Goal: Task Accomplishment & Management: Complete application form

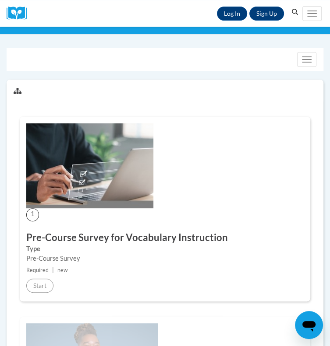
scroll to position [46, 0]
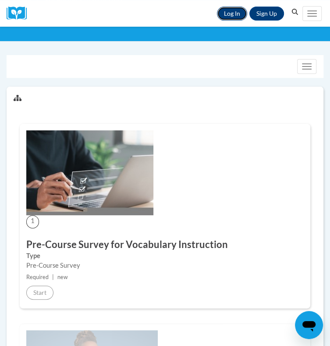
click at [229, 8] on link "Log In" at bounding box center [232, 14] width 30 height 14
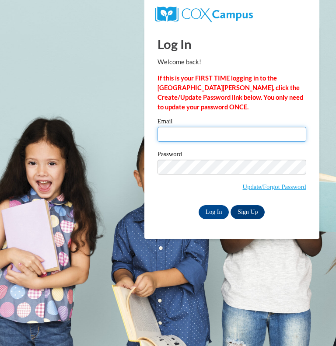
click at [204, 136] on input "Email" at bounding box center [232, 134] width 149 height 15
type input "tiffani.jones@pioneerresa.org"
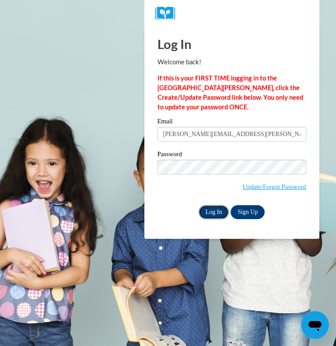
click at [214, 209] on input "Log In" at bounding box center [214, 212] width 31 height 14
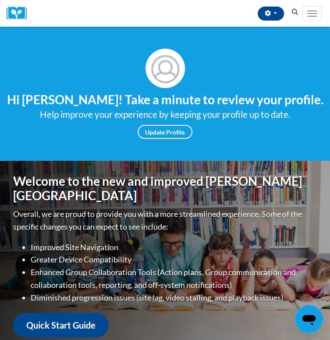
click at [0, 0] on span "My Learning" at bounding box center [0, 0] width 0 height 0
click at [0, 0] on link "My Course Progress" at bounding box center [0, 0] width 0 height 0
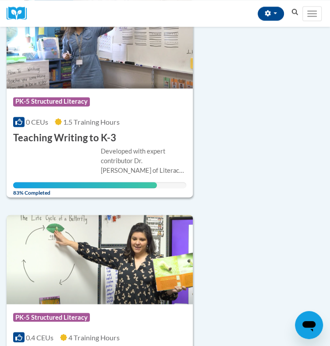
scroll to position [481, 0]
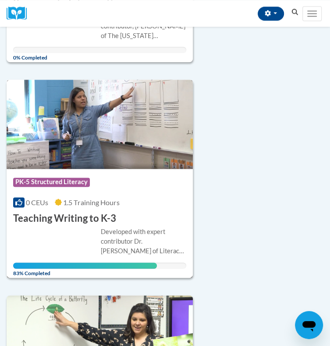
click at [82, 218] on h3 "Teaching Writing to K-3" at bounding box center [64, 219] width 103 height 14
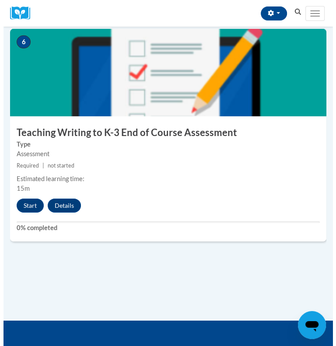
scroll to position [1310, 0]
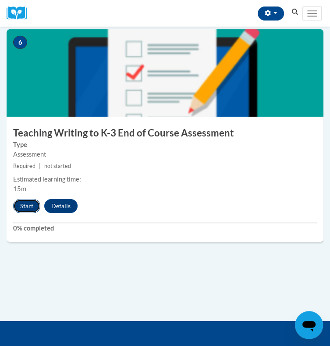
click at [18, 208] on button "Start" at bounding box center [26, 206] width 27 height 14
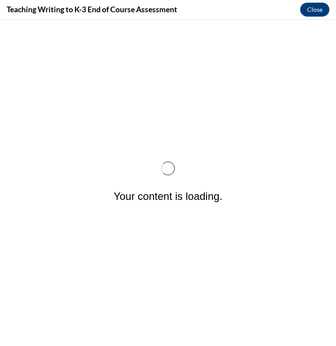
scroll to position [0, 0]
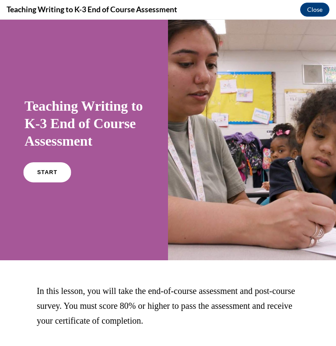
click at [48, 183] on link "START" at bounding box center [47, 172] width 48 height 20
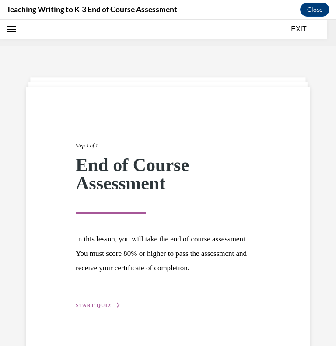
scroll to position [27, 0]
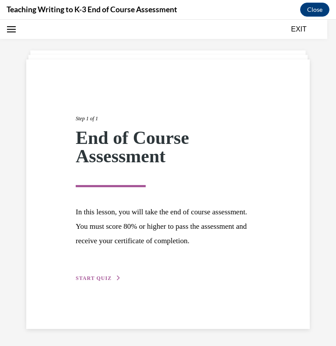
click at [98, 277] on span "START QUIZ" at bounding box center [94, 278] width 36 height 6
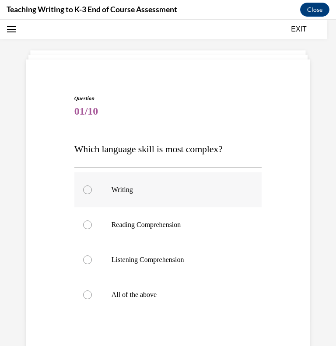
click at [123, 190] on p "Writing" at bounding box center [176, 190] width 129 height 9
click at [92, 190] on input "Writing" at bounding box center [87, 190] width 9 height 9
radio input "true"
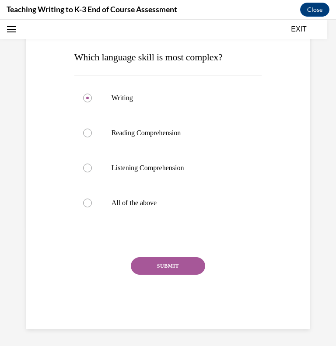
click at [147, 266] on button "SUBMIT" at bounding box center [168, 266] width 74 height 18
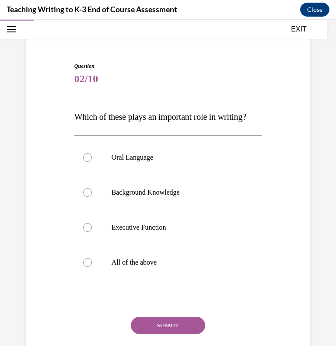
scroll to position [60, 0]
click at [135, 267] on p "All of the above" at bounding box center [176, 262] width 129 height 9
click at [92, 267] on input "All of the above" at bounding box center [87, 262] width 9 height 9
radio input "true"
click at [148, 334] on button "SUBMIT" at bounding box center [168, 326] width 74 height 18
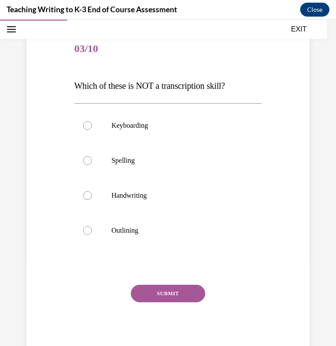
scroll to position [62, 0]
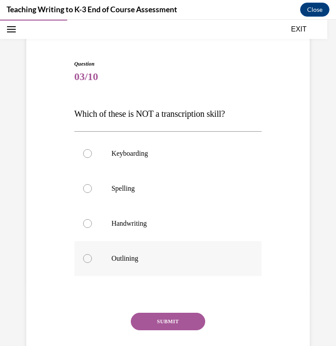
click at [125, 254] on p "Outlining" at bounding box center [176, 258] width 129 height 9
click at [92, 254] on input "Outlining" at bounding box center [87, 258] width 9 height 9
radio input "true"
click at [155, 319] on button "SUBMIT" at bounding box center [168, 322] width 74 height 18
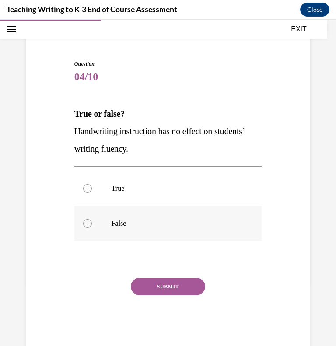
click at [102, 215] on label "False" at bounding box center [168, 223] width 188 height 35
click at [92, 219] on input "False" at bounding box center [87, 223] width 9 height 9
radio input "true"
click at [151, 292] on button "SUBMIT" at bounding box center [168, 287] width 74 height 18
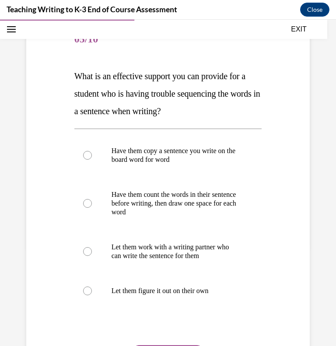
scroll to position [96, 0]
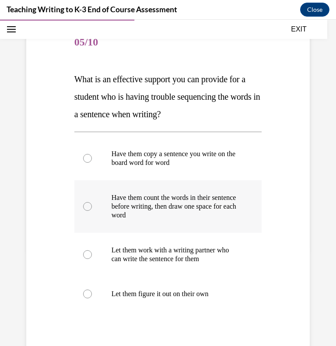
click at [157, 203] on p "Have them count the words in their sentence before writing, then draw one space…" at bounding box center [176, 206] width 129 height 26
click at [92, 203] on input "Have them count the words in their sentence before writing, then draw one space…" at bounding box center [87, 206] width 9 height 9
radio input "true"
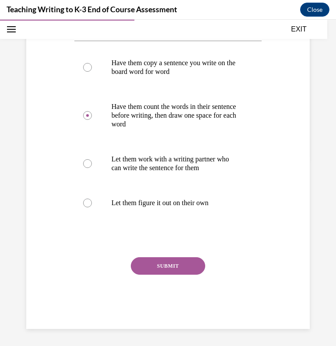
click at [160, 263] on button "SUBMIT" at bounding box center [168, 266] width 74 height 18
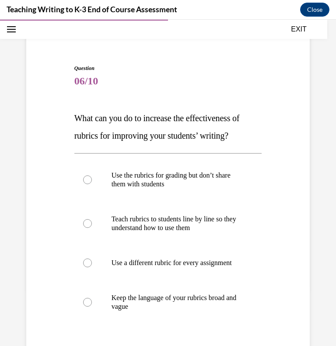
scroll to position [54, 0]
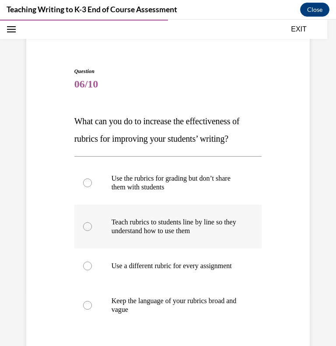
click at [156, 221] on p "Teach rubrics to students line by line so they understand how to use them" at bounding box center [176, 227] width 129 height 18
click at [92, 222] on input "Teach rubrics to students line by line so they understand how to use them" at bounding box center [87, 226] width 9 height 9
radio input "true"
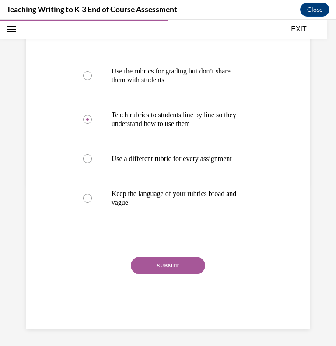
click at [152, 263] on button "SUBMIT" at bounding box center [168, 266] width 74 height 18
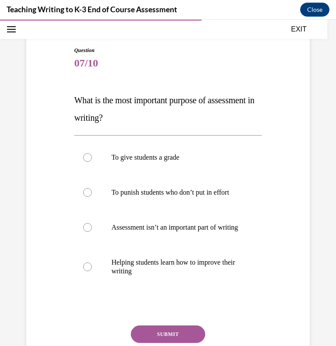
scroll to position [77, 0]
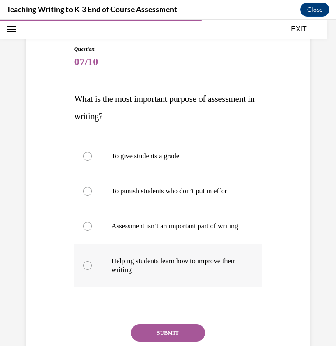
click at [154, 274] on p "Helping students learn how to improve their writing" at bounding box center [176, 266] width 129 height 18
click at [92, 270] on input "Helping students learn how to improve their writing" at bounding box center [87, 265] width 9 height 9
radio input "true"
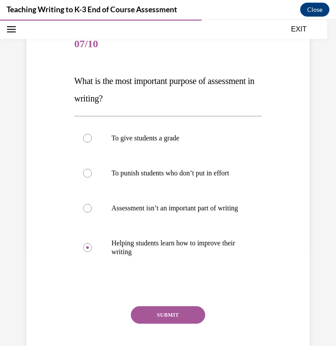
scroll to position [102, 0]
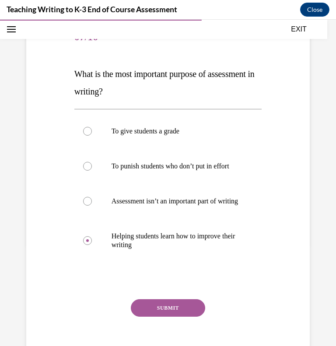
click at [152, 317] on button "SUBMIT" at bounding box center [168, 308] width 74 height 18
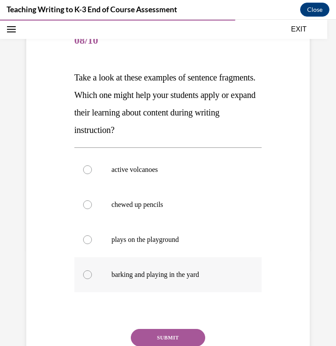
click at [160, 277] on p "barking and playing in the yard" at bounding box center [176, 274] width 129 height 9
click at [92, 277] on input "barking and playing in the yard" at bounding box center [87, 274] width 9 height 9
radio input "true"
click at [159, 339] on button "SUBMIT" at bounding box center [168, 338] width 74 height 18
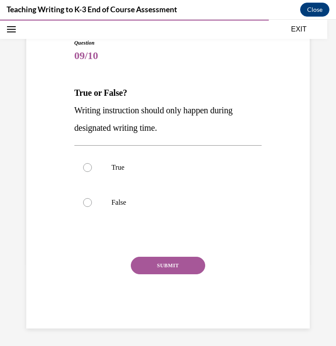
scroll to position [82, 0]
click at [100, 203] on label "False" at bounding box center [168, 203] width 188 height 35
click at [92, 203] on input "False" at bounding box center [87, 203] width 9 height 9
radio input "true"
click at [163, 267] on button "SUBMIT" at bounding box center [168, 266] width 74 height 18
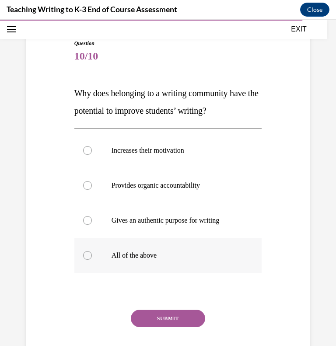
click at [161, 257] on p "All of the above" at bounding box center [176, 255] width 129 height 9
click at [92, 257] on input "All of the above" at bounding box center [87, 255] width 9 height 9
radio input "true"
click at [170, 320] on button "SUBMIT" at bounding box center [168, 319] width 74 height 18
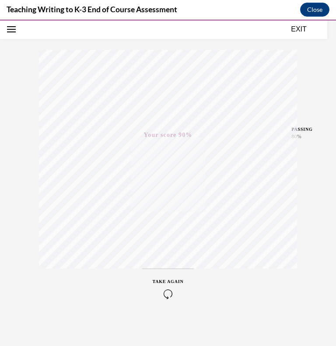
scroll to position [122, 0]
click at [298, 24] on button "EXIT" at bounding box center [299, 29] width 53 height 11
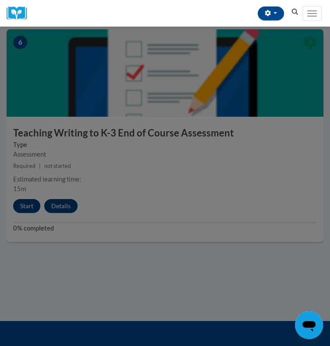
click at [205, 198] on div at bounding box center [165, 173] width 330 height 346
click at [225, 199] on div at bounding box center [165, 173] width 330 height 346
click at [225, 279] on div at bounding box center [165, 173] width 330 height 346
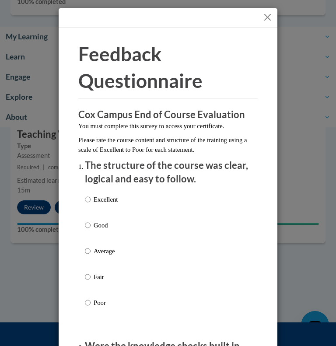
click at [107, 221] on p "Good" at bounding box center [106, 226] width 24 height 10
click at [91, 221] on input "Good" at bounding box center [88, 226] width 6 height 10
radio input "true"
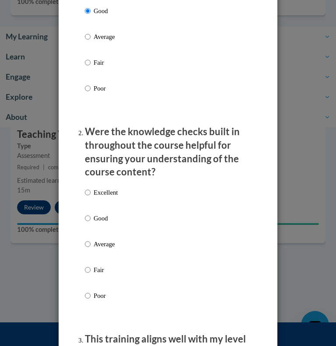
click at [107, 221] on p "Good" at bounding box center [106, 219] width 24 height 10
click at [91, 221] on input "Good" at bounding box center [88, 219] width 6 height 10
radio input "true"
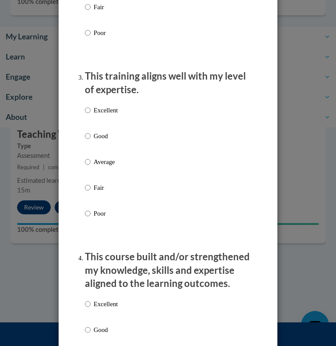
scroll to position [493, 0]
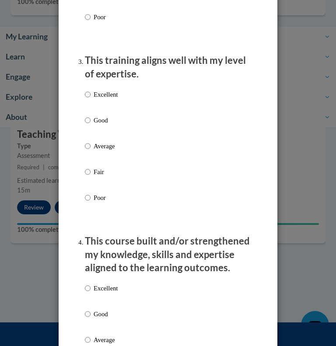
click at [105, 126] on label "Good" at bounding box center [101, 128] width 33 height 24
click at [91, 125] on input "Good" at bounding box center [88, 121] width 6 height 10
radio input "true"
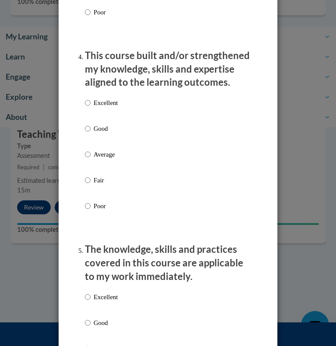
click at [107, 127] on p "Good" at bounding box center [106, 129] width 24 height 10
click at [91, 127] on input "Good" at bounding box center [88, 129] width 6 height 10
radio input "true"
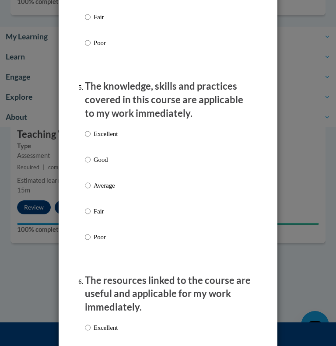
click at [97, 165] on label "Good" at bounding box center [101, 167] width 33 height 24
click at [91, 165] on input "Good" at bounding box center [88, 160] width 6 height 10
radio input "true"
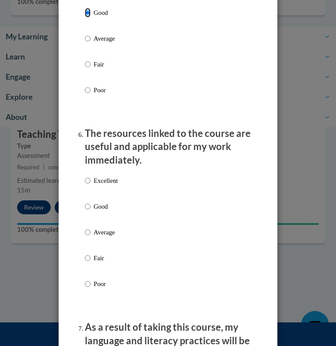
scroll to position [993, 0]
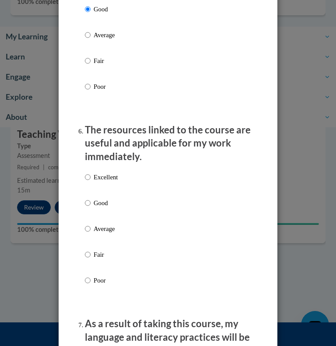
click at [95, 197] on div "Excellent Good Average Fair Poor" at bounding box center [101, 236] width 33 height 136
click at [97, 201] on p "Good" at bounding box center [106, 203] width 24 height 10
click at [91, 201] on input "Good" at bounding box center [88, 203] width 6 height 10
radio input "true"
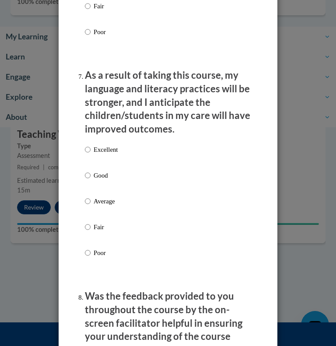
scroll to position [1255, 0]
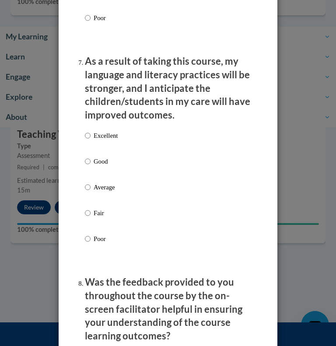
click at [96, 166] on p "Good" at bounding box center [106, 162] width 24 height 10
click at [91, 166] on input "Good" at bounding box center [88, 162] width 6 height 10
radio input "true"
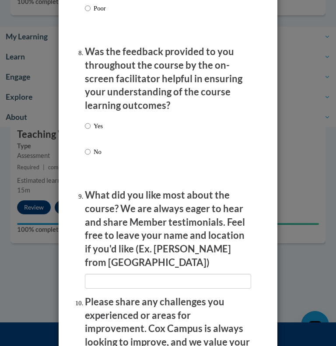
scroll to position [1487, 0]
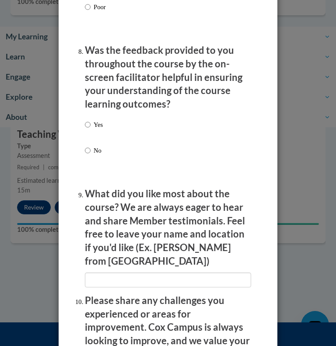
click at [94, 121] on p "Yes" at bounding box center [98, 125] width 9 height 10
click at [91, 121] on input "Yes" at bounding box center [88, 125] width 6 height 10
radio input "true"
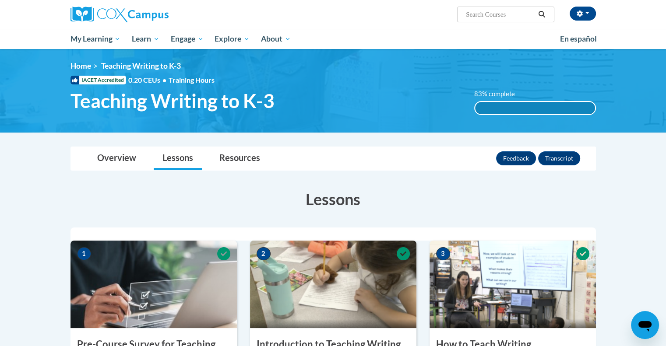
scroll to position [1, 0]
